Goal: Transaction & Acquisition: Purchase product/service

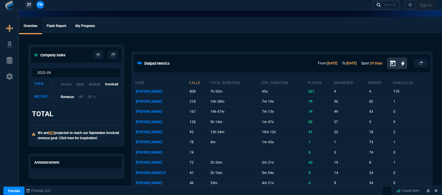
select select "12: [PERSON_NAME]"
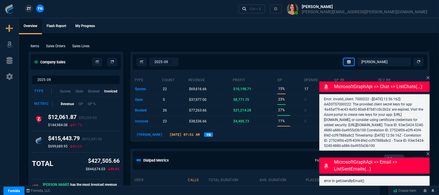
click at [190, 26] on ul "Overview Flash Report My Progress" at bounding box center [229, 25] width 420 height 15
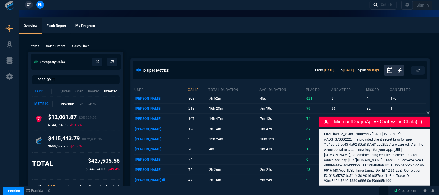
select select "12: [PERSON_NAME]"
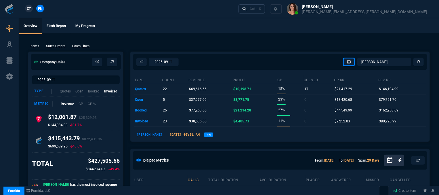
click at [261, 11] on div "Ctrl + K" at bounding box center [256, 9] width 12 height 5
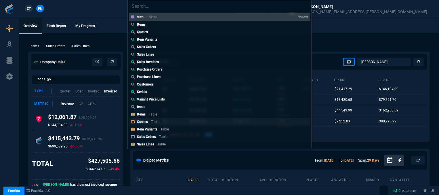
click at [172, 124] on link "Quotes Table" at bounding box center [219, 121] width 181 height 7
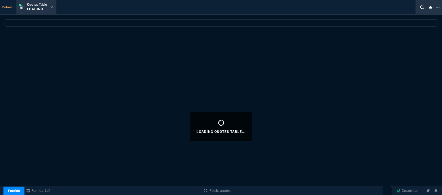
select select
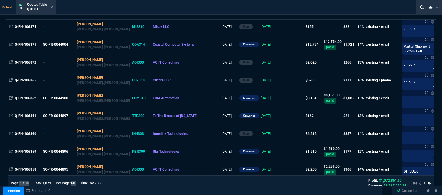
scroll to position [288, 0]
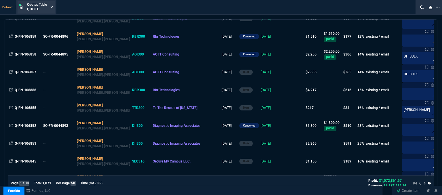
click at [53, 5] on icon at bounding box center [51, 6] width 3 height 3
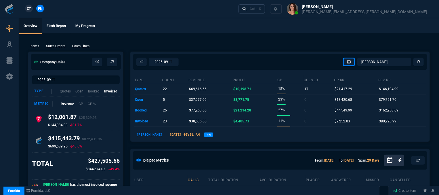
click at [261, 8] on div "Ctrl + K" at bounding box center [256, 9] width 12 height 5
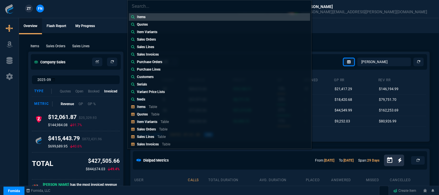
click at [174, 130] on link "Sales Orders Table" at bounding box center [219, 129] width 181 height 7
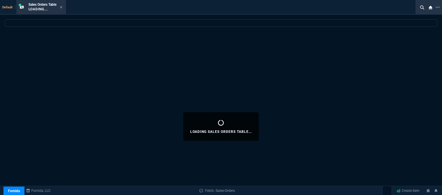
select select
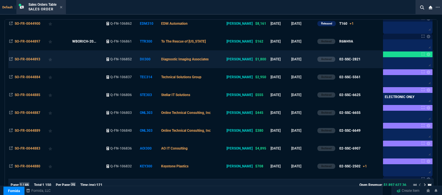
scroll to position [259, 0]
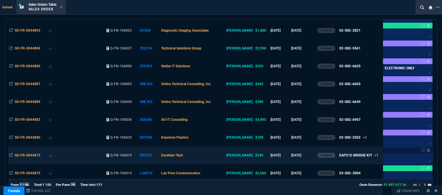
click at [208, 156] on td "Excelsior Tech" at bounding box center [192, 156] width 65 height 18
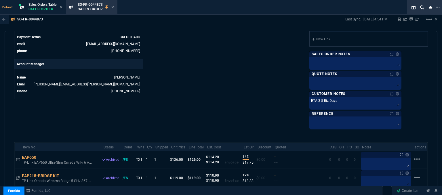
scroll to position [297, 0]
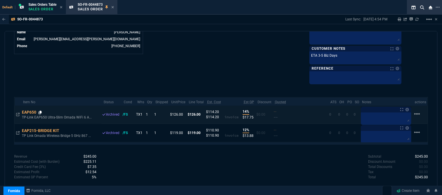
click at [40, 111] on fa-icon at bounding box center [40, 113] width 3 height 4
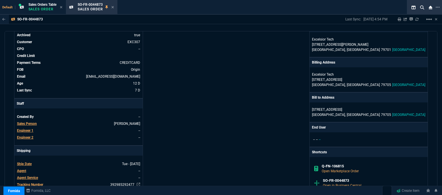
scroll to position [0, 0]
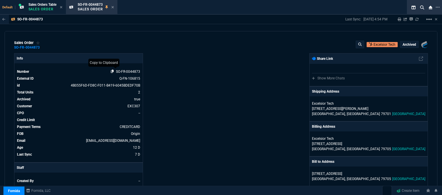
click at [111, 71] on icon at bounding box center [112, 71] width 3 height 3
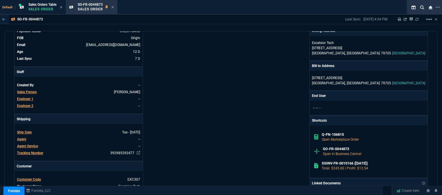
scroll to position [67, 0]
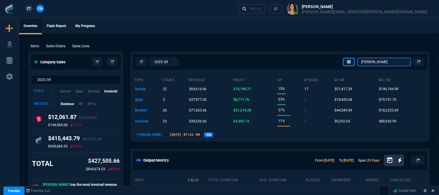
click at [387, 62] on select "[PERSON_NAME] Over [PERSON_NAME] [PERSON_NAME] Seti [PERSON_NAME] Wafek [PERSON…" at bounding box center [385, 62] width 54 height 9
click at [358, 58] on select "[PERSON_NAME] Over [PERSON_NAME] [PERSON_NAME] Seti [PERSON_NAME] Wafek [PERSON…" at bounding box center [385, 62] width 54 height 9
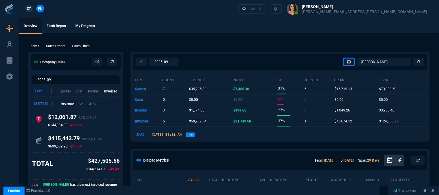
click at [390, 61] on select "[PERSON_NAME] Over [PERSON_NAME] [PERSON_NAME] Seti [PERSON_NAME] Wafek [PERSON…" at bounding box center [385, 62] width 54 height 9
select select "12: [PERSON_NAME]"
click at [358, 58] on select "[PERSON_NAME] Over [PERSON_NAME] [PERSON_NAME] Seti [PERSON_NAME] Wafek [PERSON…" at bounding box center [385, 62] width 54 height 9
click at [261, 10] on div "Ctrl + K" at bounding box center [256, 9] width 12 height 5
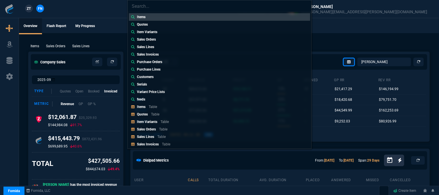
click at [54, 45] on div "Items Quotes Item Variants Sales Orders Sales Lines Sales Invoices Purchase Ord…" at bounding box center [219, 97] width 439 height 195
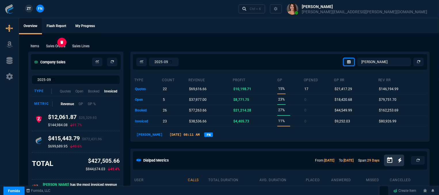
click at [54, 45] on p "Sales Orders" at bounding box center [55, 45] width 19 height 5
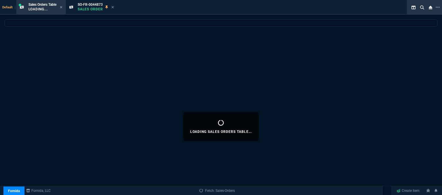
select select
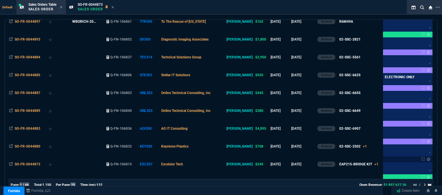
scroll to position [259, 0]
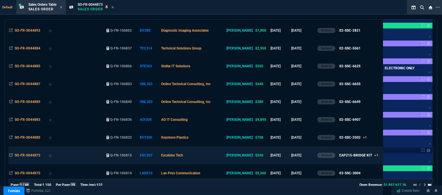
click at [211, 153] on td "Excelsior Tech" at bounding box center [192, 156] width 65 height 18
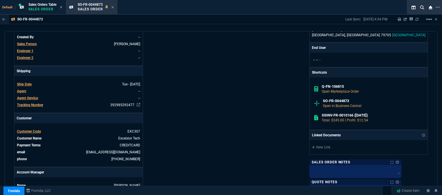
scroll to position [288, 0]
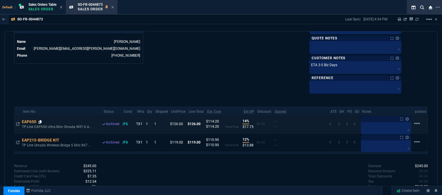
click at [39, 120] on icon at bounding box center [40, 121] width 3 height 3
click at [17, 122] on icon at bounding box center [17, 123] width 3 height 3
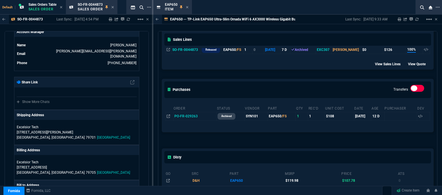
scroll to position [115, 0]
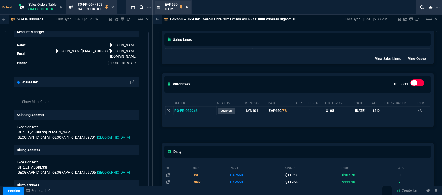
click at [187, 5] on icon at bounding box center [187, 6] width 3 height 3
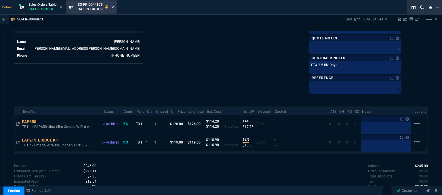
click at [113, 7] on icon at bounding box center [112, 6] width 3 height 3
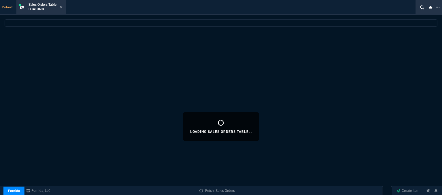
select select
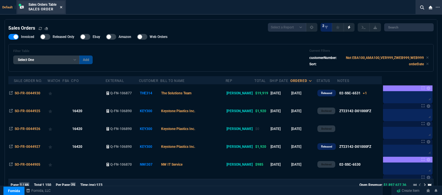
click at [61, 8] on icon at bounding box center [61, 6] width 3 height 3
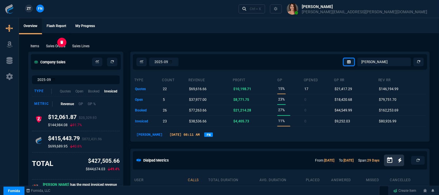
click at [54, 45] on p "Sales Orders" at bounding box center [55, 45] width 19 height 5
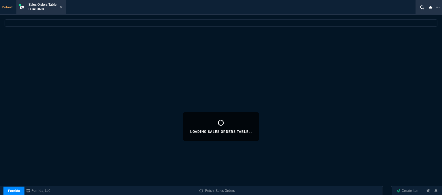
select select
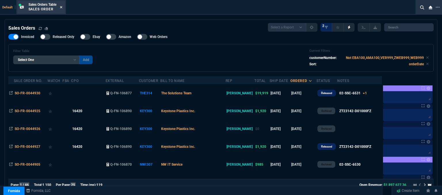
click at [62, 7] on icon at bounding box center [61, 7] width 2 height 2
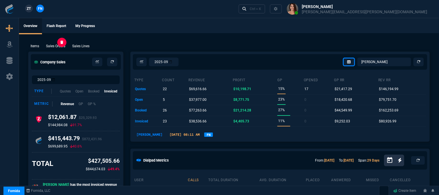
click at [50, 45] on p "Sales Orders" at bounding box center [55, 45] width 19 height 5
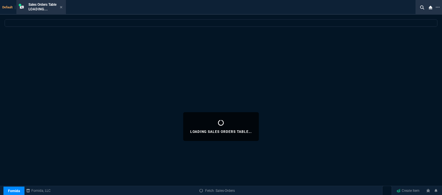
select select
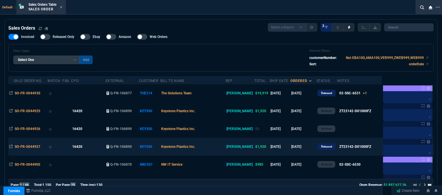
click at [216, 151] on td "Keystone Plastics Inc." at bounding box center [192, 147] width 65 height 18
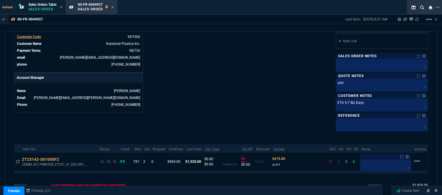
scroll to position [259, 0]
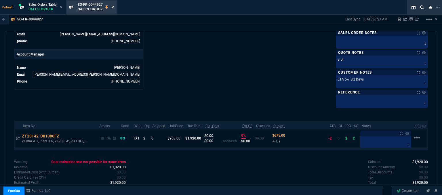
click at [114, 6] on icon at bounding box center [112, 6] width 3 height 3
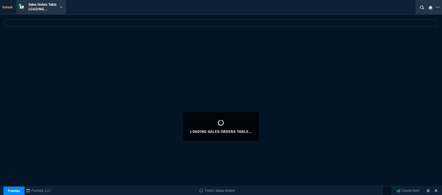
select select
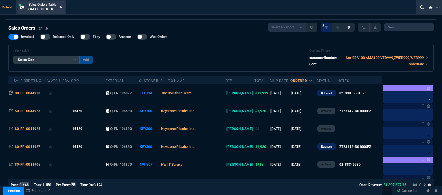
click at [62, 7] on icon at bounding box center [61, 7] width 2 height 2
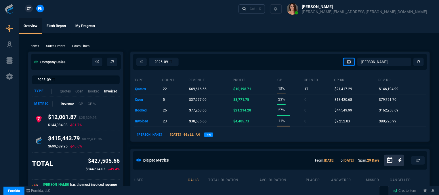
click at [261, 11] on div "Ctrl + K" at bounding box center [256, 9] width 12 height 5
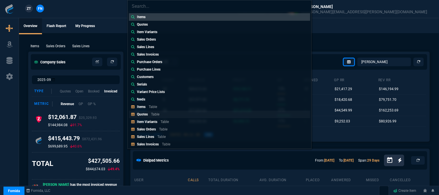
click at [151, 111] on link "Quotes Table" at bounding box center [219, 114] width 181 height 7
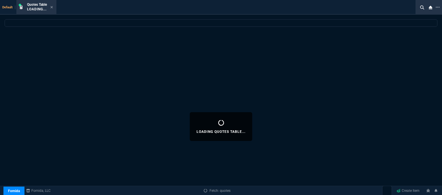
select select
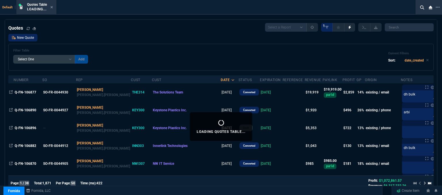
click at [20, 36] on link "New Quote" at bounding box center [22, 37] width 29 height 7
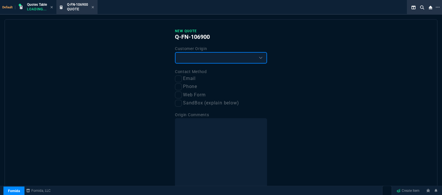
click at [215, 52] on select "Existing Customer Amazon Lead (first order) Website Lead (first order) Called (…" at bounding box center [221, 58] width 92 height 12
select select "existing"
click at [175, 52] on select "Existing Customer Amazon Lead (first order) Website Lead (first order) Called (…" at bounding box center [221, 58] width 92 height 12
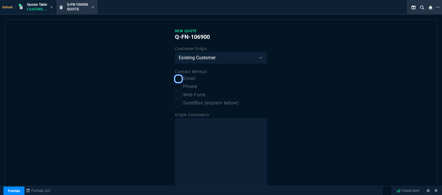
click at [180, 79] on input "Email" at bounding box center [178, 78] width 7 height 7
checkbox input "true"
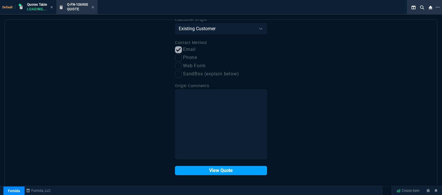
click at [193, 171] on button "View Quote" at bounding box center [221, 170] width 92 height 9
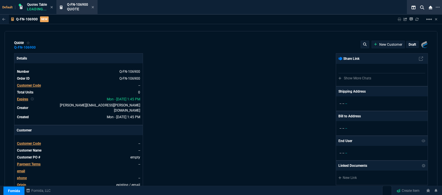
click at [36, 142] on span "Customer Code" at bounding box center [29, 144] width 24 height 4
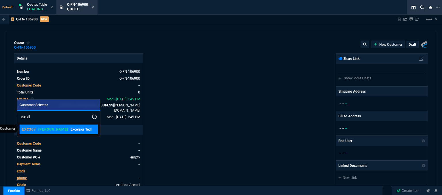
type input "exc3"
click at [44, 128] on p "[PERSON_NAME]" at bounding box center [53, 129] width 30 height 5
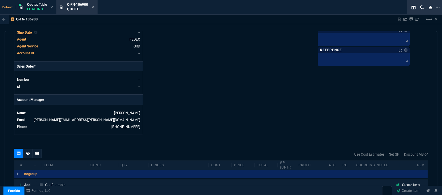
scroll to position [230, 0]
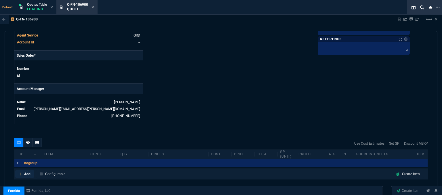
click at [20, 173] on icon at bounding box center [20, 174] width 3 height 3
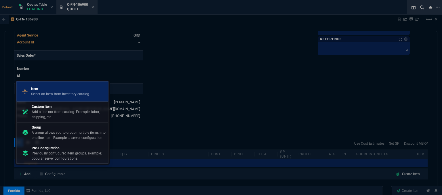
click at [60, 87] on p "Item" at bounding box center [60, 88] width 58 height 5
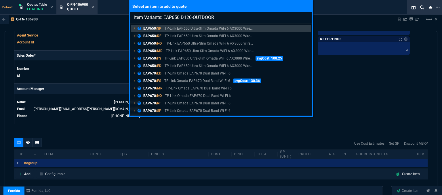
type input "Item Variants: EAP650 D120-OUTDOOR"
click at [192, 133] on div "Select an item to add to quote Item Variants: EAP650 D120-OUTDOOR EAP650 /SP TP…" at bounding box center [221, 97] width 442 height 195
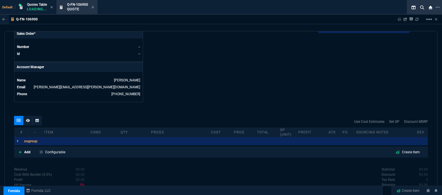
scroll to position [276, 0]
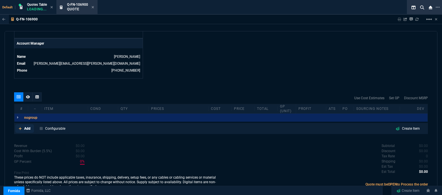
click at [20, 127] on icon at bounding box center [20, 128] width 3 height 3
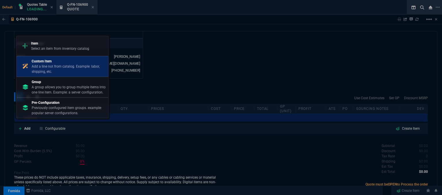
click at [48, 66] on p "Add a line not from catalog. Example: labor, shipping, etc." at bounding box center [69, 69] width 74 height 10
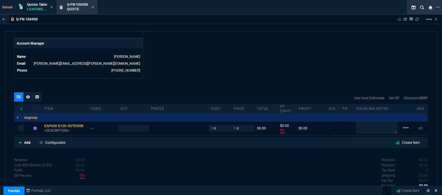
type input "0"
click at [54, 128] on p "<DESCRIPTION>" at bounding box center [64, 130] width 41 height 5
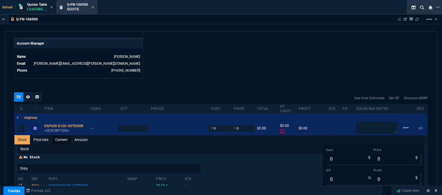
click at [65, 135] on link "Content" at bounding box center [61, 139] width 19 height 9
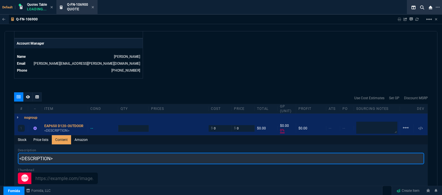
drag, startPoint x: 87, startPoint y: 153, endPoint x: 0, endPoint y: 142, distance: 87.7
click at [0, 142] on div "Q-FN-106900 Sharing Q-FN-106900 Link Dev Link Share on Teams linear_scale quote…" at bounding box center [221, 120] width 442 height 210
paste input "AX3000 Indoor/Outdoor Dual-Band Wi-Fi 6 Access Point PORT: 1 Gigabit RJ45 Port …"
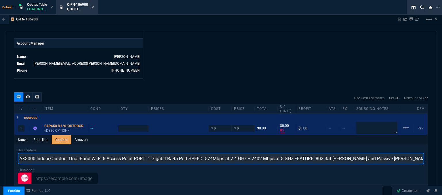
scroll to position [0, 0]
type input "AX3000 Indoor/Outdoor Dual-Band Wi-Fi 6 Access Point PORT: 1 Gigabit RJ45 Port …"
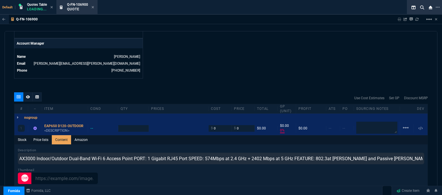
type input "1"
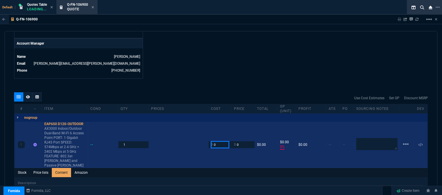
drag, startPoint x: 214, startPoint y: 137, endPoint x: 200, endPoint y: 132, distance: 14.0
click at [200, 132] on div "1 EAP650 D120-OUTDOOR AX3000 Indoor/Outdoor Dual-Band Wi-Fi 6 Access Point PORT…" at bounding box center [220, 145] width 413 height 46
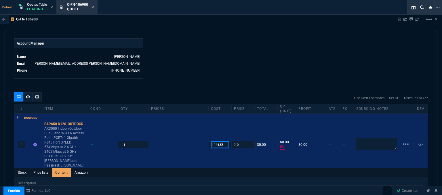
type input "144.55"
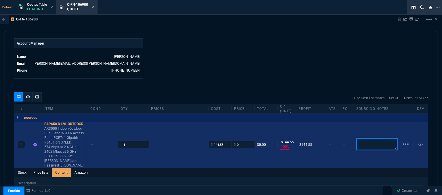
click at [366, 141] on textarea at bounding box center [376, 144] width 41 height 12
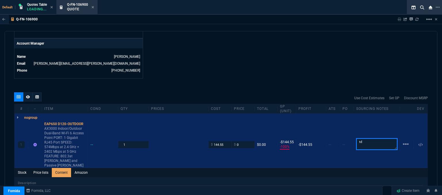
type textarea "td"
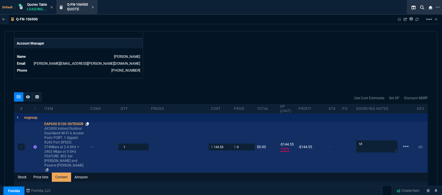
click at [88, 122] on icon at bounding box center [87, 123] width 3 height 3
click at [87, 122] on icon at bounding box center [87, 123] width 3 height 3
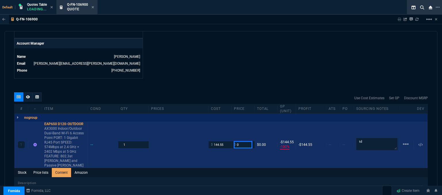
drag, startPoint x: 237, startPoint y: 138, endPoint x: 226, endPoint y: 133, distance: 12.1
click at [227, 134] on div "1 EAP650 D120-OUTDOOR AX3000 Indoor/Outdoor Dual-Band Wi-Fi 6 Access Point PORT…" at bounding box center [220, 145] width 413 height 46
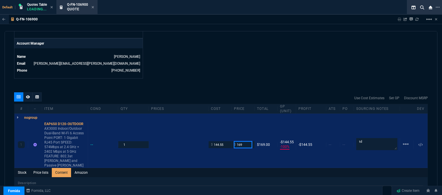
type input "169"
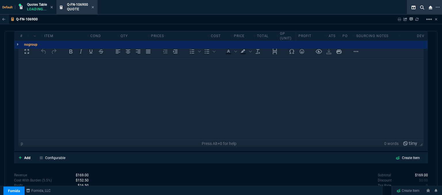
scroll to position [454, 0]
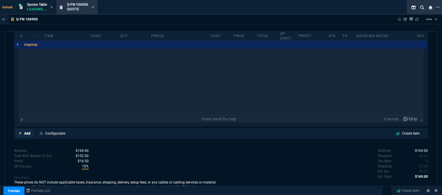
click at [19, 132] on icon at bounding box center [20, 133] width 3 height 3
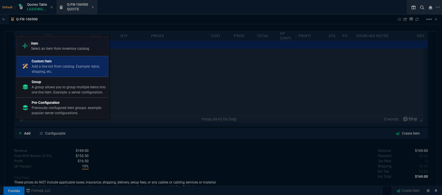
click at [48, 67] on p "Add a line not from catalog. Example: labor, shipping, etc." at bounding box center [69, 69] width 74 height 10
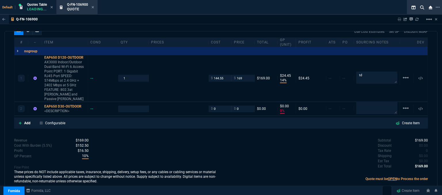
scroll to position [332, 0]
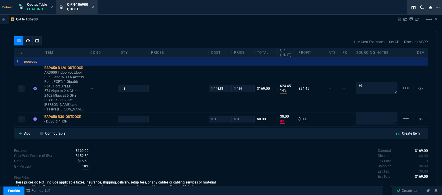
type input "14"
type input "24"
type input "0"
drag, startPoint x: 216, startPoint y: 109, endPoint x: 200, endPoint y: 107, distance: 16.2
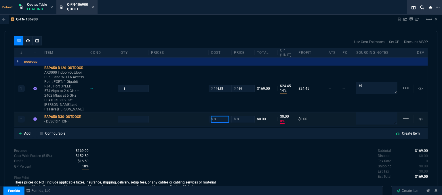
click at [200, 113] on div "2 EAP650 D30-OUTDOOR <DESCRIPTION> -- $ 0 $ 0 $0.00 $0.00 0% $0.00 -- -- linear…" at bounding box center [220, 120] width 413 height 14
type input "144.55"
click at [222, 148] on div "Subtotal $169.00 Discount $0.00 Tax Rate 0 Shipping $0.00 Est Tax $0.00 Est Tot…" at bounding box center [324, 164] width 207 height 32
type input "1"
type input "144.55"
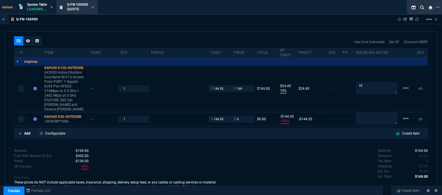
type input "-100"
type input "-145"
click at [56, 119] on p "<DESCRIPTION>" at bounding box center [64, 121] width 41 height 5
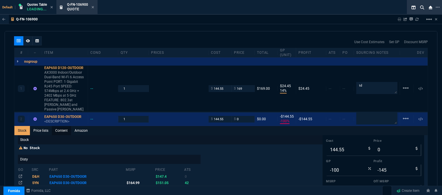
click at [62, 126] on link "Content" at bounding box center [61, 130] width 19 height 9
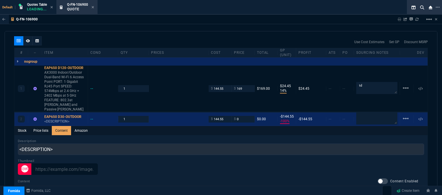
scroll to position [0, 0]
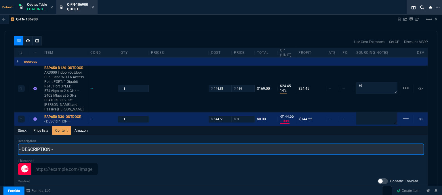
drag, startPoint x: 74, startPoint y: 142, endPoint x: 0, endPoint y: 128, distance: 75.3
click at [0, 128] on div "Q-FN-106900 Sharing Q-FN-106900 Link Dev Link Share on Teams linear_scale quote…" at bounding box center [221, 120] width 442 height 210
paste input "AX3000 Indoor/Outdoor Dual-Band Wi-Fi 6 Access Point PORT: 1 Gigabit RJ45 Port …"
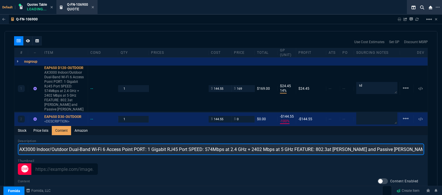
type input "AX3000 Indoor/Outdoor Dual-Band Wi-Fi 6 Access Point PORT: 1 Gigabit RJ45 Port …"
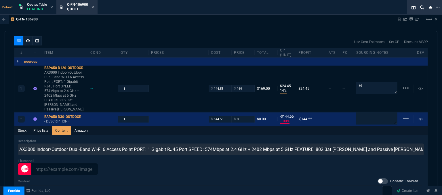
click at [238, 22] on div "Q-FN-106900 Sharing Q-FN-106900 Link Dev Link Share on Teams linear_scale" at bounding box center [221, 20] width 442 height 10
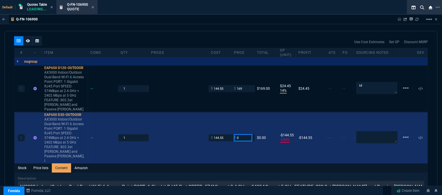
drag, startPoint x: 238, startPoint y: 124, endPoint x: 226, endPoint y: 121, distance: 12.6
click at [226, 121] on div "2 EAP650 D30-OUTDOOR AX3000 Indoor/Outdoor Dual-Band Wi-Fi 6 Access Point PORT:…" at bounding box center [220, 138] width 413 height 51
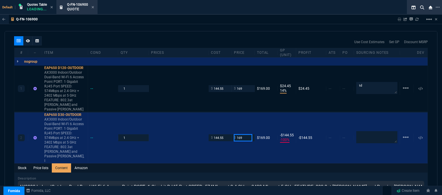
type input "169"
click at [227, 164] on div "Stock Price lists Content Amazon" at bounding box center [220, 168] width 413 height 9
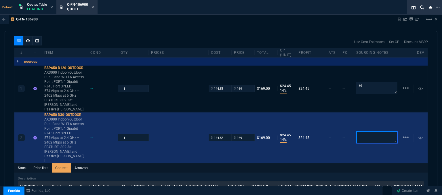
click at [375, 131] on textarea at bounding box center [376, 137] width 41 height 12
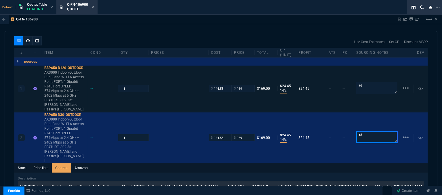
type textarea "td"
click at [320, 89] on div "1 EAP650 D120-OUTDOOR AX3000 Indoor/Outdoor Dual-Band Wi-Fi 6 Access Point PORT…" at bounding box center [220, 89] width 413 height 46
click at [402, 85] on mat-icon "linear_scale" at bounding box center [405, 88] width 7 height 7
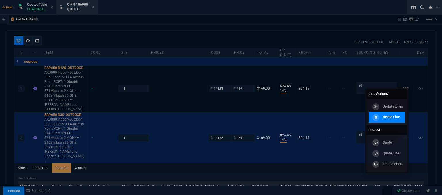
click at [394, 115] on p "Delete Line" at bounding box center [391, 117] width 17 height 5
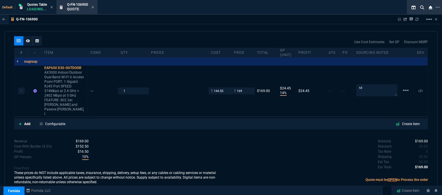
scroll to position [318, 0]
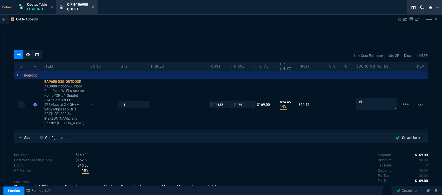
type input "14"
type input "24"
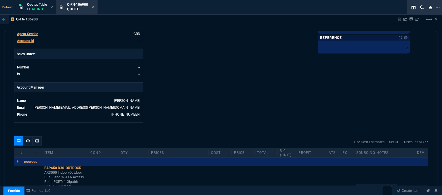
scroll to position [145, 0]
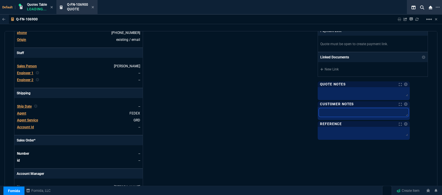
click at [358, 109] on textarea at bounding box center [364, 112] width 90 height 9
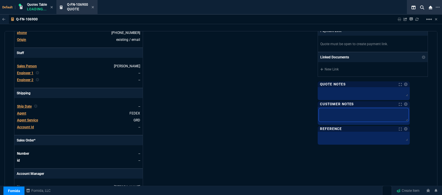
type textarea "E"
type textarea "ET"
type textarea "ETA"
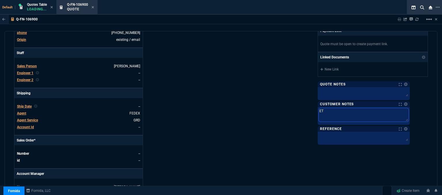
type textarea "ETA"
type textarea "ETA 3"
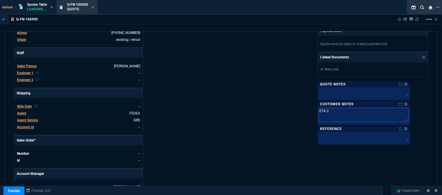
type textarea "ETA 3-"
type textarea "ETA 3-5"
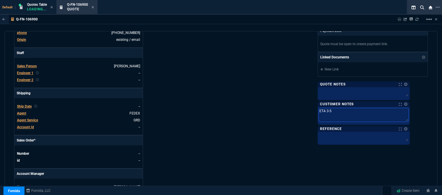
type textarea "ETA 3-5"
type textarea "ETA 3-5 B"
type textarea "ETA 3-5 Bi"
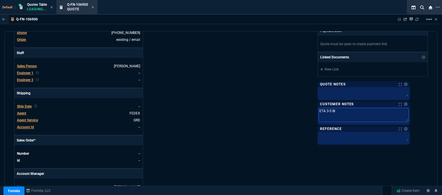
type textarea "ETA 3-5 Biz"
type textarea "ETA 3-5 Biz D"
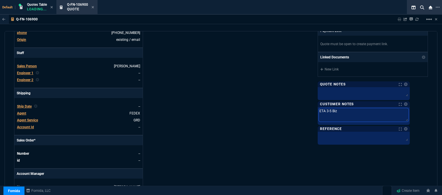
type textarea "ETA 3-5 Biz D"
type textarea "ETA 3-5 Biz Da"
type textarea "ETA 3-5 Biz Day"
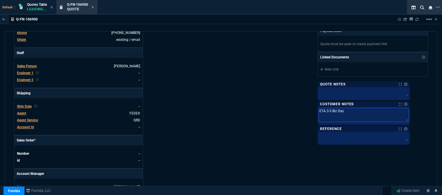
type textarea "ETA 3-5 Biz Days"
click at [273, 114] on div "Fornida, LLC [STREET_ADDRESS] Share Link Show More Chats Shipping Address [STRE…" at bounding box center [324, 58] width 207 height 301
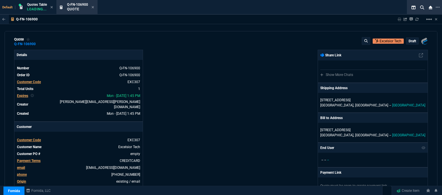
scroll to position [0, 0]
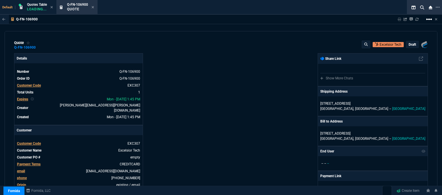
click at [426, 21] on mat-icon "linear_scale" at bounding box center [429, 19] width 7 height 7
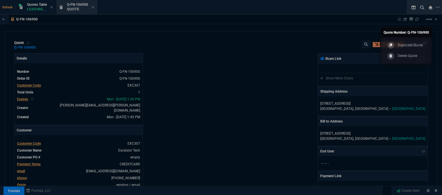
click at [271, 49] on div at bounding box center [221, 97] width 442 height 195
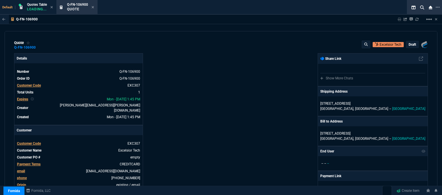
click at [413, 42] on p "draft" at bounding box center [412, 44] width 7 height 5
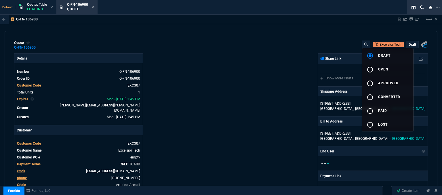
click at [242, 108] on div at bounding box center [221, 97] width 442 height 195
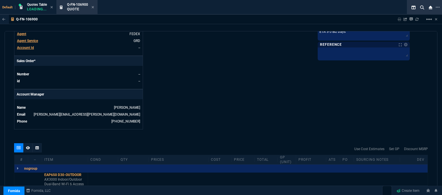
scroll to position [259, 0]
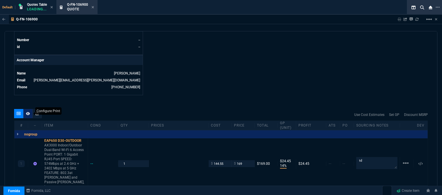
click at [27, 112] on icon at bounding box center [28, 113] width 4 height 3
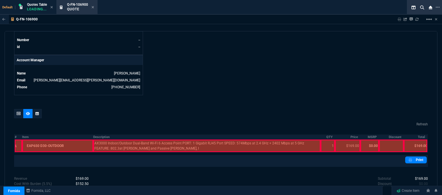
click at [43, 143] on div at bounding box center [57, 146] width 71 height 13
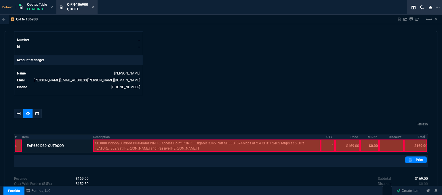
click at [126, 143] on div at bounding box center [206, 146] width 227 height 13
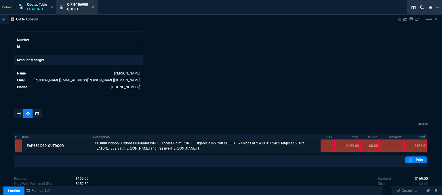
click at [323, 140] on div at bounding box center [328, 146] width 14 height 13
click at [347, 143] on div at bounding box center [347, 146] width 25 height 13
click at [414, 140] on div at bounding box center [416, 146] width 24 height 13
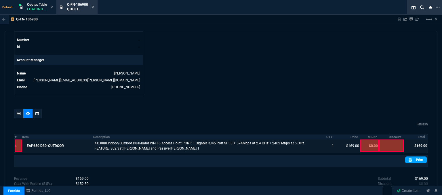
click at [418, 157] on link "Print" at bounding box center [416, 160] width 22 height 7
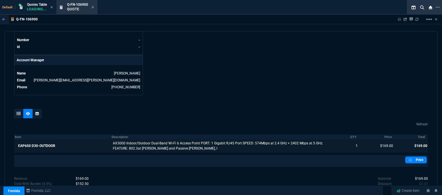
scroll to position [292, 0]
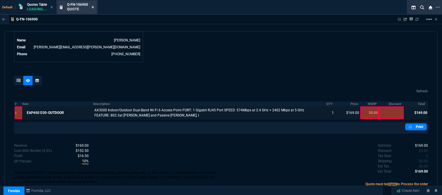
click at [92, 7] on icon at bounding box center [93, 6] width 3 height 3
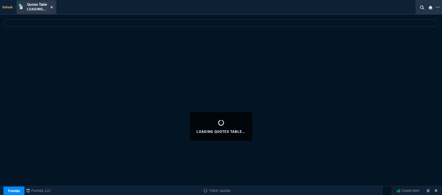
click at [54, 6] on div "Quotes Table Loading..." at bounding box center [37, 7] width 38 height 12
click at [53, 6] on icon at bounding box center [51, 6] width 3 height 3
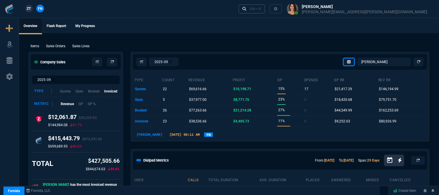
click at [261, 10] on div "Ctrl + K" at bounding box center [256, 9] width 12 height 5
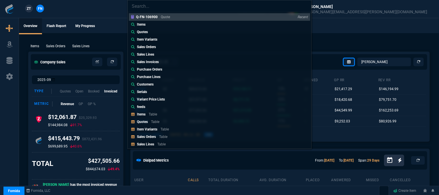
click at [61, 48] on div "Q-FN-106900 Quote Recent Items Quotes Item Variants Sales Orders Sales Lines Sa…" at bounding box center [219, 97] width 439 height 195
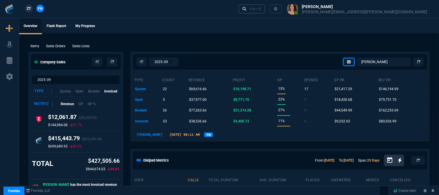
click at [266, 10] on link "Ctrl + K" at bounding box center [252, 8] width 27 height 9
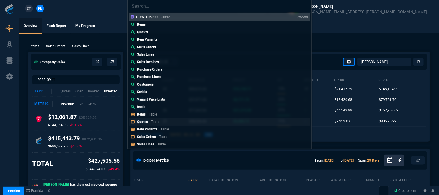
click at [147, 122] on p "Quotes" at bounding box center [142, 122] width 11 height 4
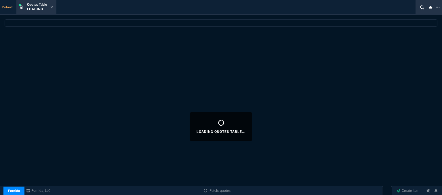
select select
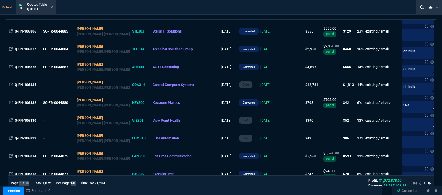
scroll to position [518, 0]
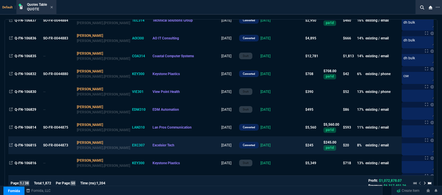
click at [282, 149] on td at bounding box center [293, 145] width 22 height 18
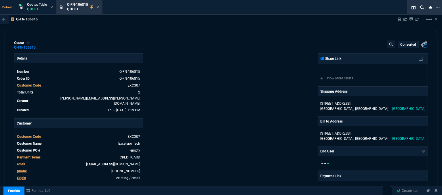
type input "14"
type input "18"
type input "12"
type input "14"
type input "-5"
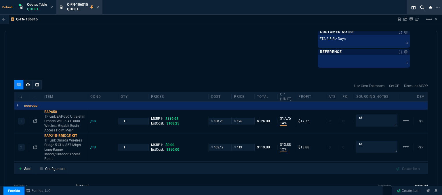
scroll to position [345, 0]
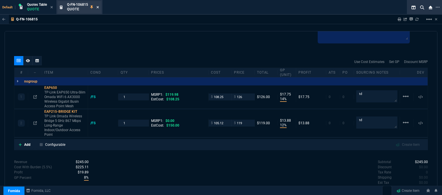
click at [99, 6] on icon at bounding box center [98, 7] width 2 height 2
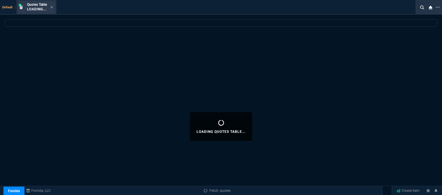
select select
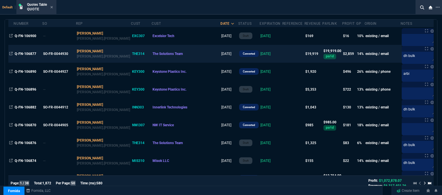
scroll to position [29, 0]
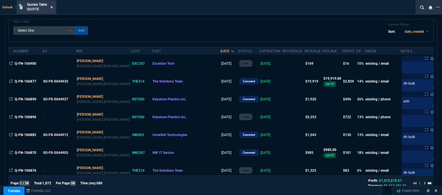
click at [53, 7] on icon at bounding box center [51, 6] width 3 height 3
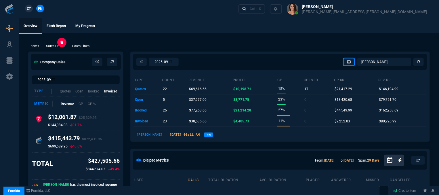
click at [54, 46] on p "Sales Orders" at bounding box center [55, 45] width 19 height 5
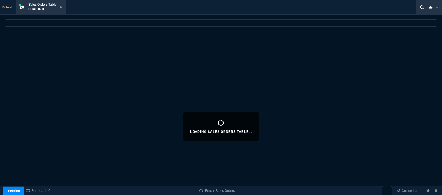
select select
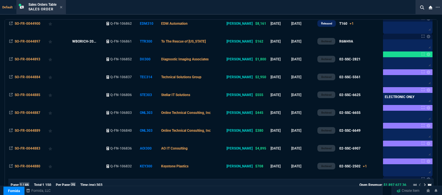
scroll to position [288, 0]
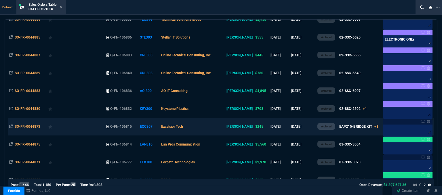
click at [208, 131] on td "Excelsior Tech" at bounding box center [192, 127] width 65 height 18
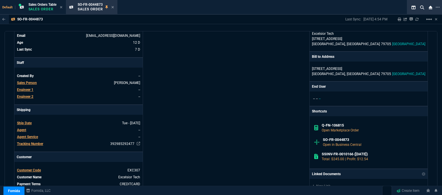
scroll to position [115, 0]
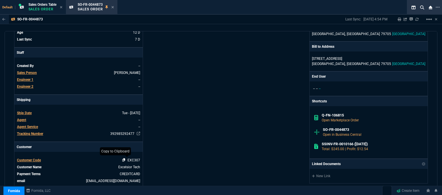
click at [123, 160] on icon at bounding box center [123, 159] width 3 height 3
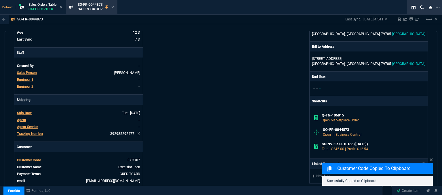
scroll to position [0, 0]
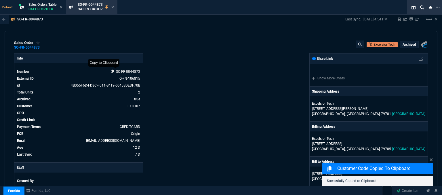
click at [112, 72] on icon at bounding box center [112, 71] width 3 height 3
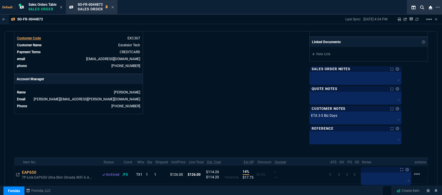
scroll to position [288, 0]
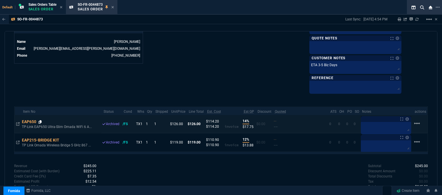
click at [42, 120] on icon at bounding box center [40, 121] width 3 height 3
click at [113, 5] on icon at bounding box center [112, 6] width 3 height 3
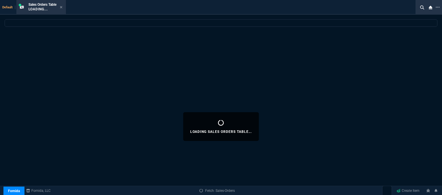
select select
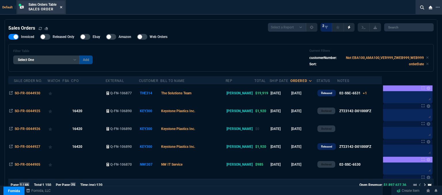
click at [62, 6] on icon at bounding box center [61, 6] width 3 height 3
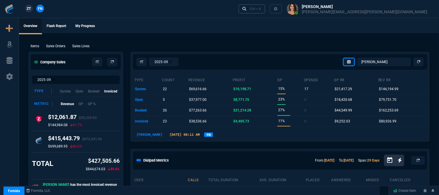
click at [261, 11] on div "Ctrl + K" at bounding box center [256, 9] width 12 height 5
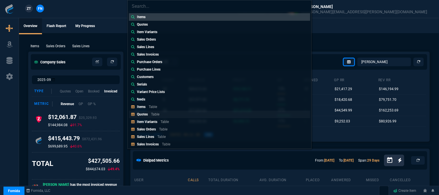
click at [180, 114] on link "Quotes Table" at bounding box center [219, 114] width 181 height 7
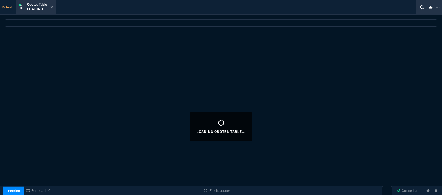
select select
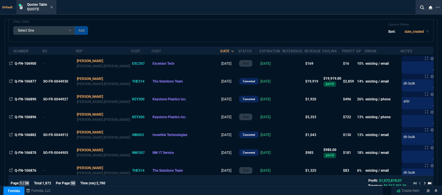
scroll to position [58, 0]
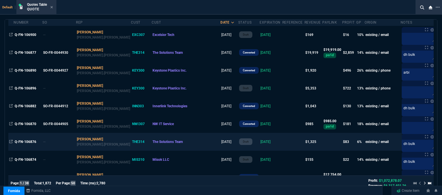
click at [282, 143] on td at bounding box center [293, 142] width 22 height 18
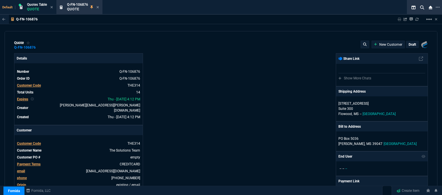
type input "11"
type input "148"
type input "1908.52"
type input "31"
click at [98, 5] on icon at bounding box center [97, 6] width 3 height 3
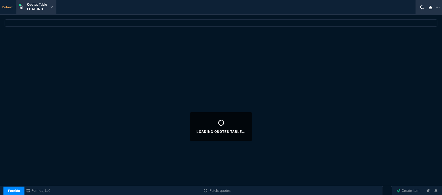
select select
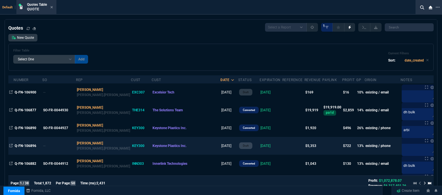
scroll to position [29, 0]
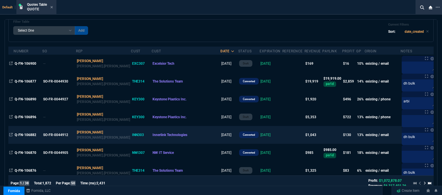
click at [282, 136] on td at bounding box center [293, 135] width 22 height 18
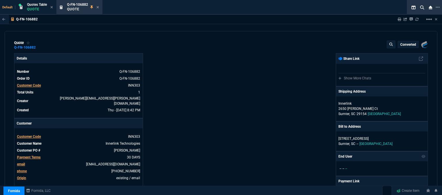
type input "17"
type input "178"
type input "1471.93"
type input "29"
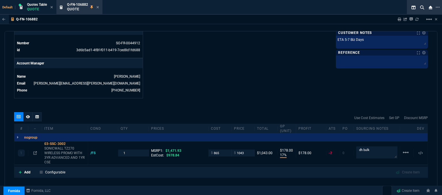
scroll to position [259, 0]
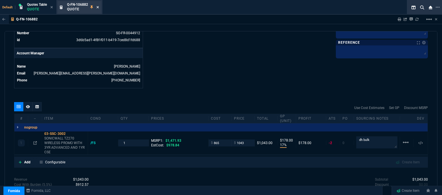
click at [98, 7] on icon at bounding box center [98, 7] width 2 height 2
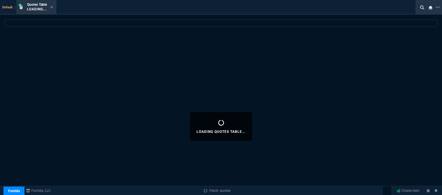
select select
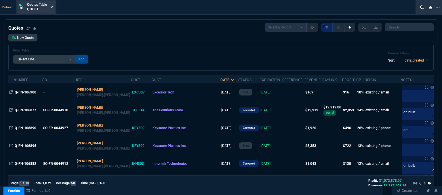
click at [51, 6] on icon at bounding box center [51, 6] width 3 height 3
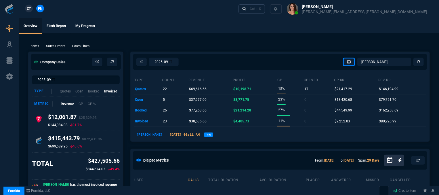
click at [261, 10] on div "Ctrl + K" at bounding box center [256, 9] width 12 height 5
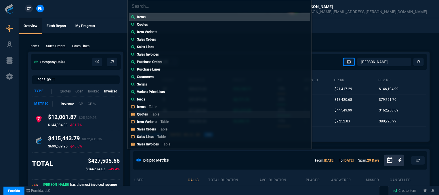
click at [167, 115] on link "Quotes Table" at bounding box center [219, 114] width 181 height 7
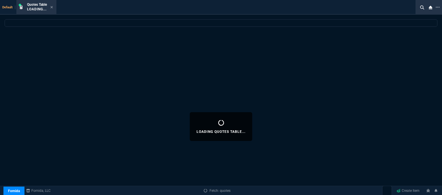
select select
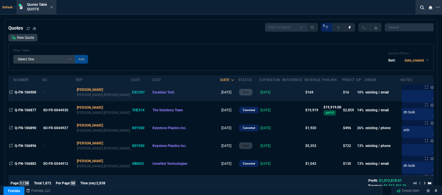
click at [282, 95] on td at bounding box center [293, 92] width 22 height 18
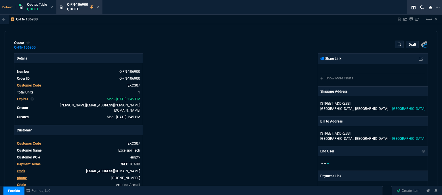
type input "14"
type input "24"
click at [386, 105] on p "[STREET_ADDRESS]" at bounding box center [372, 103] width 105 height 5
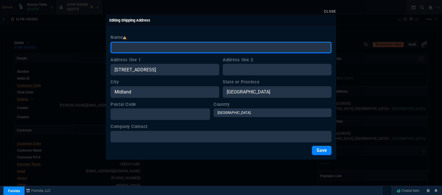
click at [163, 45] on input "Name" at bounding box center [221, 48] width 221 height 12
type input "Excelsior"
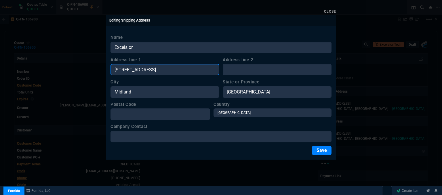
paste input "[STREET_ADDRESS][PERSON_NAME]"
type input "[STREET_ADDRESS][PERSON_NAME]"
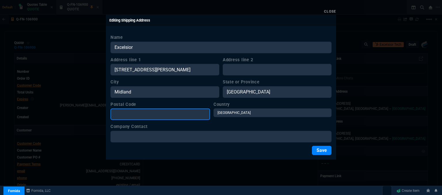
click at [154, 117] on input "Postal Code" at bounding box center [161, 115] width 100 height 12
paste input "[STREET_ADDRESS][PERSON_NAME]"
click at [174, 113] on input "[STREET_ADDRESS][PERSON_NAME]" at bounding box center [161, 115] width 100 height 12
type input "79701"
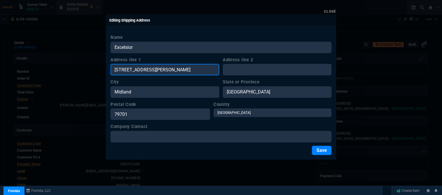
drag, startPoint x: 196, startPoint y: 66, endPoint x: 153, endPoint y: 68, distance: 42.9
click at [153, 68] on input "[STREET_ADDRESS][PERSON_NAME]" at bounding box center [165, 70] width 109 height 12
type input "[STREET_ADDRESS][PERSON_NAME]"
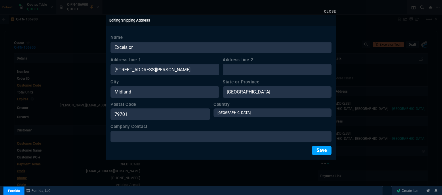
click at [323, 150] on button "Save" at bounding box center [322, 150] width 20 height 9
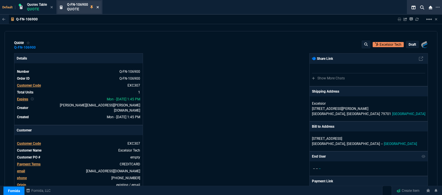
click at [97, 5] on nx-icon at bounding box center [97, 7] width 3 height 5
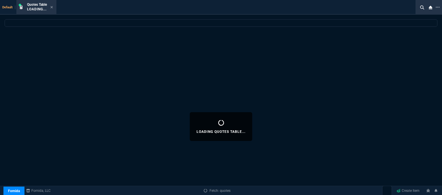
select select
